Goal: Information Seeking & Learning: Learn about a topic

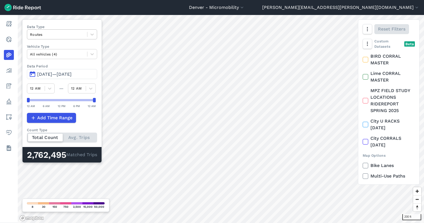
click at [39, 34] on div at bounding box center [57, 34] width 54 height 6
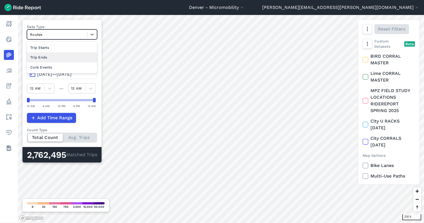
click at [40, 57] on div "Trip Ends" at bounding box center [62, 57] width 70 height 10
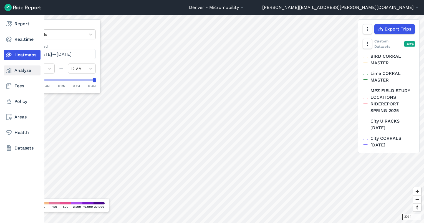
click at [9, 68] on icon at bounding box center [9, 70] width 7 height 7
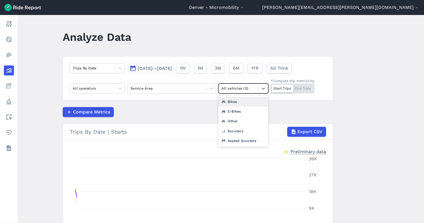
click at [252, 89] on div at bounding box center [238, 88] width 34 height 6
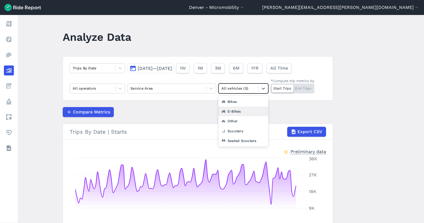
click at [236, 111] on div "E-Bikes" at bounding box center [243, 111] width 50 height 10
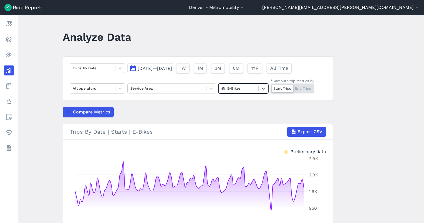
click at [86, 85] on div at bounding box center [93, 88] width 40 height 6
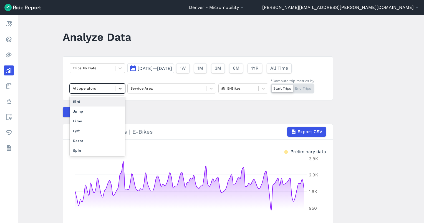
click at [81, 101] on div "Bird" at bounding box center [97, 102] width 55 height 10
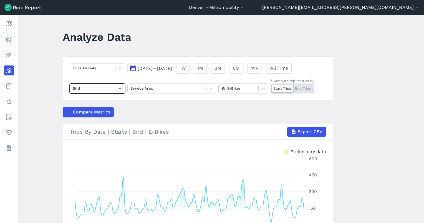
click at [172, 67] on span "[DATE]—[DATE]" at bounding box center [154, 68] width 34 height 5
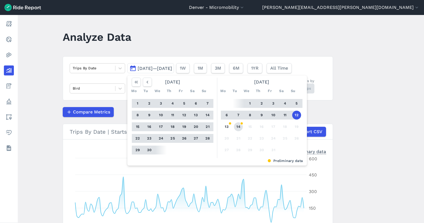
click at [239, 124] on button "14" at bounding box center [238, 126] width 9 height 9
click at [147, 82] on icon "button" at bounding box center [147, 82] width 6 height 6
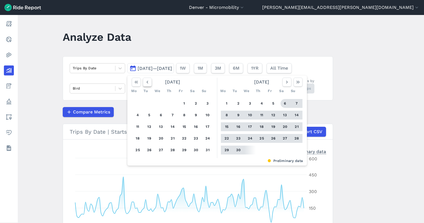
click at [147, 82] on icon "button" at bounding box center [147, 82] width 6 height 6
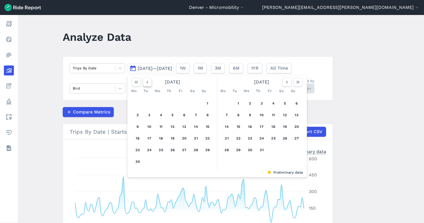
click at [147, 82] on icon "button" at bounding box center [147, 82] width 6 height 6
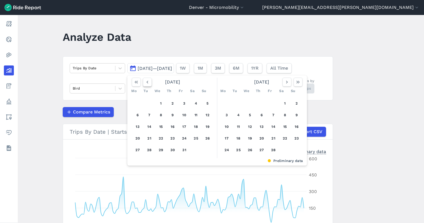
click at [147, 82] on icon "button" at bounding box center [147, 82] width 6 height 6
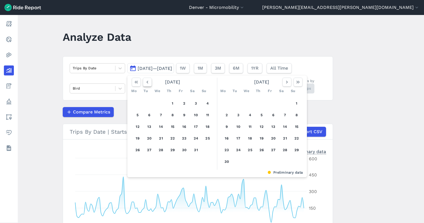
click at [147, 82] on icon "button" at bounding box center [147, 82] width 6 height 6
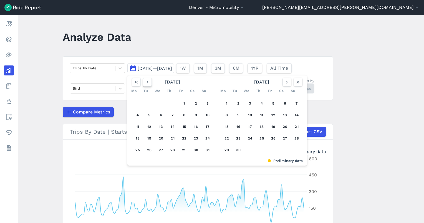
click at [147, 82] on icon "button" at bounding box center [147, 82] width 6 height 6
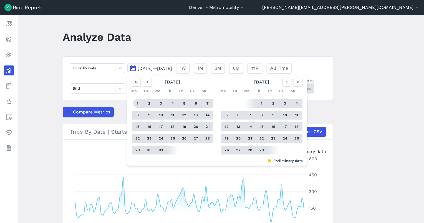
click at [135, 103] on button "1" at bounding box center [137, 103] width 9 height 9
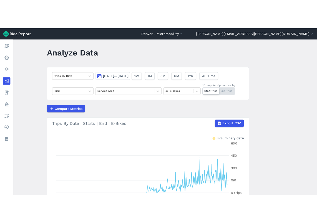
scroll to position [4, 0]
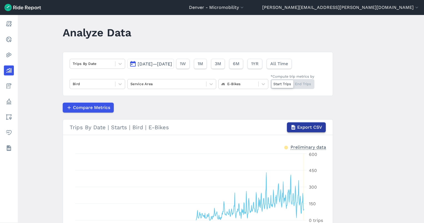
click at [299, 128] on span "Export CSV" at bounding box center [309, 127] width 25 height 7
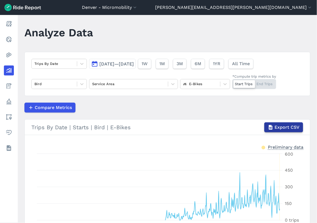
click at [285, 126] on span "Export CSV" at bounding box center [286, 127] width 25 height 7
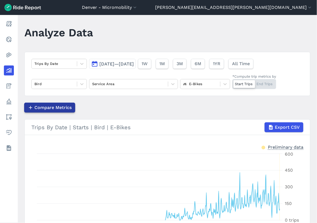
click at [52, 110] on span "Compare Metrics" at bounding box center [52, 107] width 37 height 7
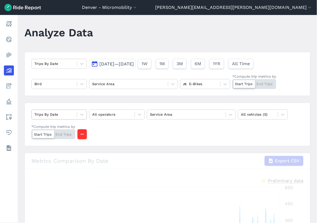
click at [60, 114] on div at bounding box center [54, 114] width 40 height 6
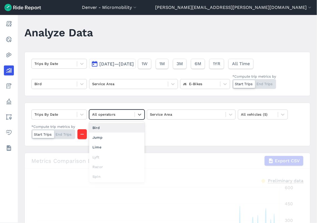
click at [128, 114] on div at bounding box center [112, 114] width 40 height 6
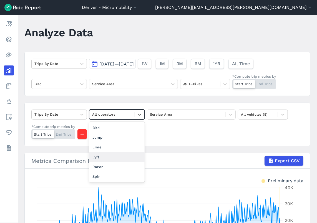
click at [117, 156] on div "Lyft" at bounding box center [116, 157] width 55 height 10
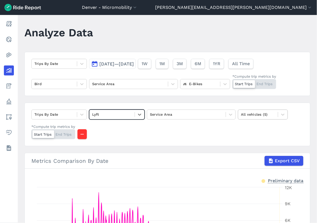
drag, startPoint x: 261, startPoint y: 108, endPoint x: 267, endPoint y: 109, distance: 6.5
click at [263, 109] on div "Trips By Date option Lyft, selected. Select is focused ,type to refine list, pr…" at bounding box center [166, 125] width 285 height 44
click at [264, 120] on div "Trips By Date Lyft Service Area All vehicles (5) *Compute trip metrics by Start…" at bounding box center [166, 125] width 285 height 44
click at [263, 114] on div at bounding box center [258, 114] width 34 height 6
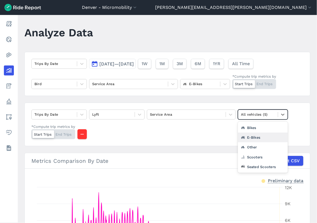
click at [257, 133] on div "E-Bikes" at bounding box center [263, 137] width 50 height 10
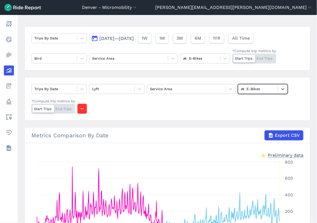
scroll to position [24, 0]
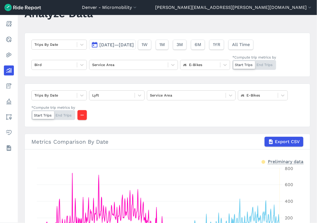
click at [121, 44] on span "[DATE]—[DATE]" at bounding box center [116, 44] width 34 height 5
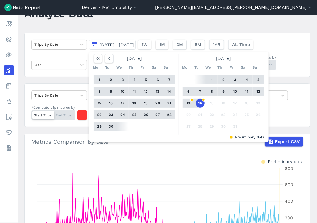
drag, startPoint x: 198, startPoint y: 102, endPoint x: 189, endPoint y: 98, distance: 10.0
click at [199, 102] on button "14" at bounding box center [199, 103] width 9 height 9
click at [113, 58] on button "button" at bounding box center [108, 58] width 9 height 9
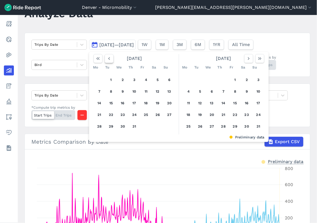
click at [113, 58] on button "button" at bounding box center [108, 58] width 9 height 9
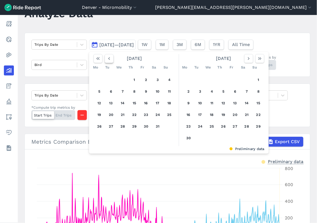
click at [113, 58] on button "button" at bounding box center [108, 58] width 9 height 9
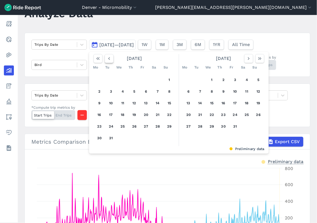
click at [113, 58] on button "button" at bounding box center [108, 58] width 9 height 9
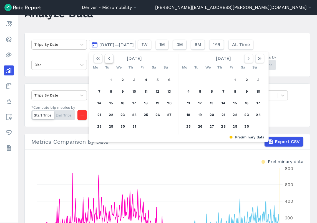
click at [113, 58] on button "button" at bounding box center [108, 58] width 9 height 9
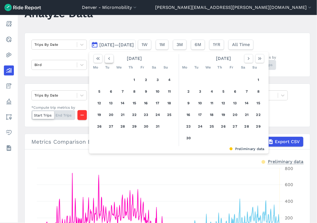
click at [113, 58] on button "button" at bounding box center [108, 58] width 9 height 9
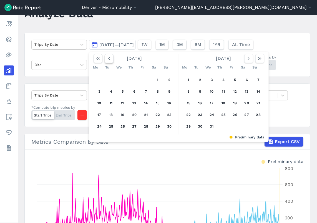
click at [113, 58] on button "button" at bounding box center [108, 58] width 9 height 9
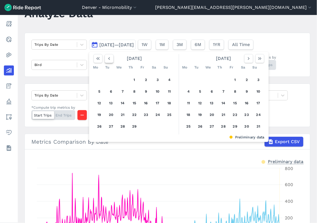
click at [113, 58] on button "button" at bounding box center [108, 58] width 9 height 9
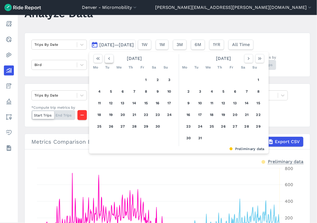
click at [113, 58] on button "button" at bounding box center [108, 58] width 9 height 9
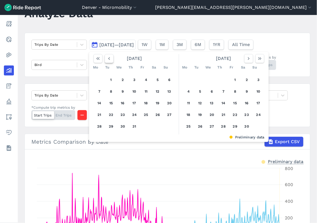
click at [113, 58] on button "button" at bounding box center [108, 58] width 9 height 9
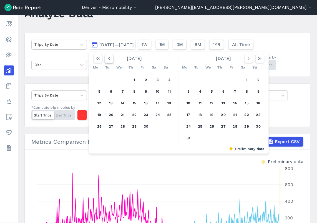
click at [113, 58] on button "button" at bounding box center [108, 58] width 9 height 9
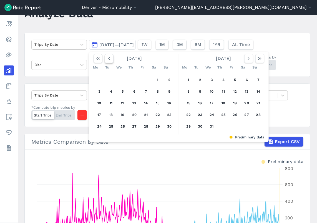
click at [113, 58] on button "button" at bounding box center [108, 58] width 9 height 9
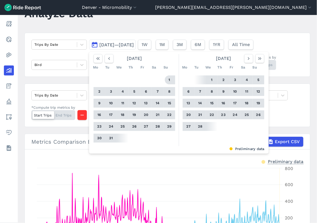
click at [170, 77] on button "1" at bounding box center [169, 79] width 9 height 9
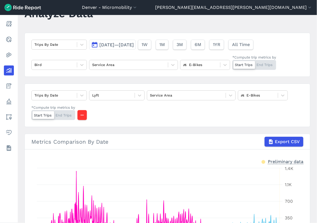
click at [282, 139] on span "Export CSV" at bounding box center [286, 141] width 25 height 7
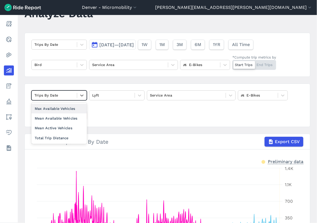
click at [51, 93] on div at bounding box center [54, 95] width 40 height 6
click at [109, 117] on div "option Max Available Vehicles focused, 2 of 5. 4 results available. Use Up and …" at bounding box center [166, 105] width 285 height 44
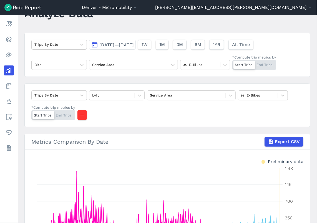
drag, startPoint x: 225, startPoint y: 123, endPoint x: 226, endPoint y: 128, distance: 5.1
click at [225, 123] on div "Trips By Date Lyft Service Area E-Bikes *Compute trip metrics by Start Trips En…" at bounding box center [166, 105] width 285 height 44
drag, startPoint x: 82, startPoint y: 114, endPoint x: 87, endPoint y: 110, distance: 6.5
click at [81, 115] on use "button" at bounding box center [81, 115] width 3 height 1
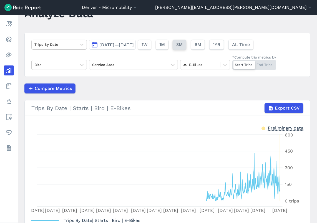
click at [186, 47] on button "3M" at bounding box center [179, 45] width 14 height 10
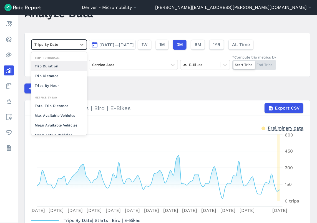
click at [60, 44] on div at bounding box center [54, 44] width 40 height 6
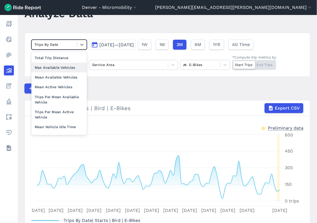
click at [67, 70] on div "Max Available Vehicles" at bounding box center [58, 68] width 55 height 10
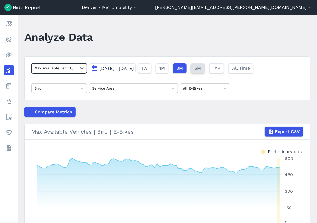
click at [204, 70] on button "6M" at bounding box center [197, 68] width 14 height 10
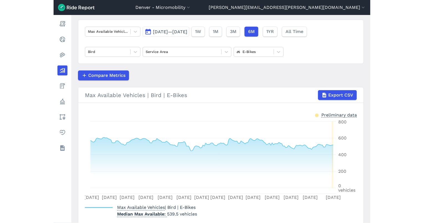
scroll to position [57, 0]
